Goal: Navigation & Orientation: Understand site structure

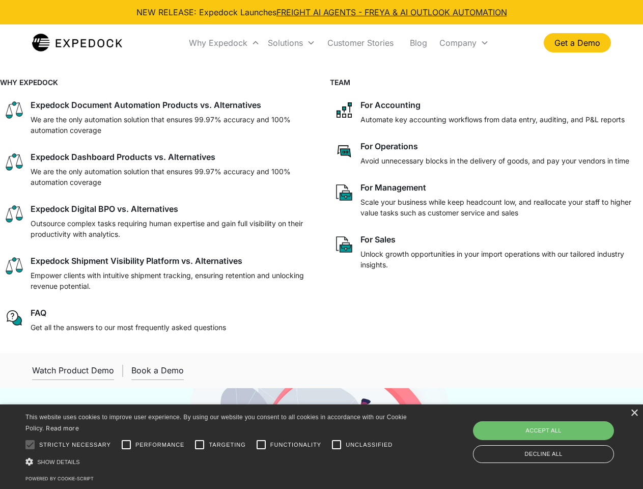
click at [225, 43] on div "Why Expedock" at bounding box center [218, 43] width 59 height 10
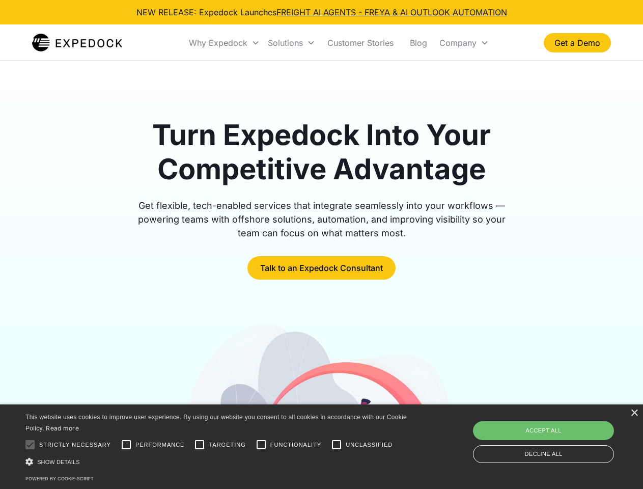
click at [291, 43] on div "Solutions" at bounding box center [285, 43] width 35 height 10
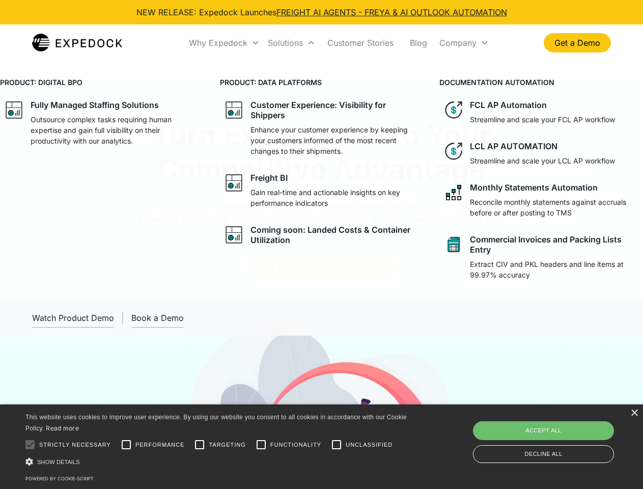
click at [464, 43] on div "Company" at bounding box center [457, 43] width 37 height 10
click at [30, 445] on div at bounding box center [30, 444] width 20 height 20
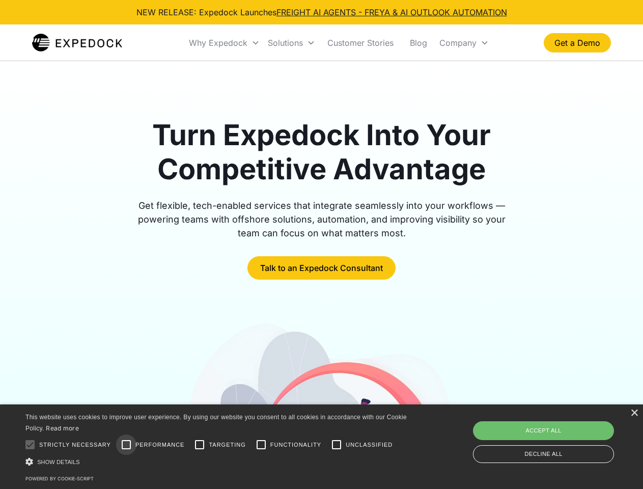
click at [126, 445] on input "Performance" at bounding box center [126, 444] width 20 height 20
checkbox input "true"
click at [200, 445] on input "Targeting" at bounding box center [199, 444] width 20 height 20
checkbox input "true"
click at [261, 445] on input "Functionality" at bounding box center [261, 444] width 20 height 20
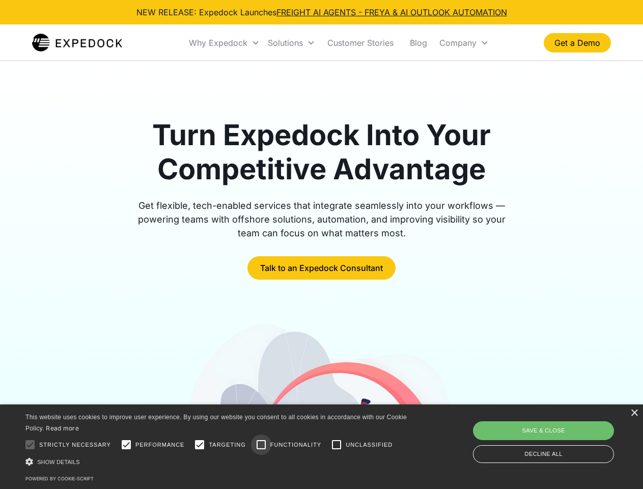
checkbox input "true"
click at [337, 445] on input "Unclassified" at bounding box center [336, 444] width 20 height 20
checkbox input "true"
click at [218, 461] on div "Show details Hide details" at bounding box center [217, 461] width 385 height 11
